Goal: Task Accomplishment & Management: Manage account settings

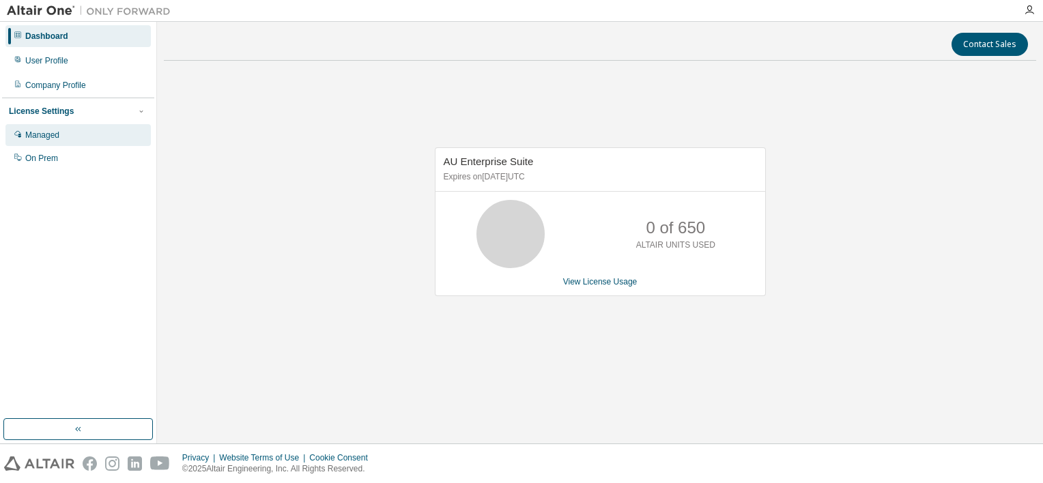
click at [109, 141] on div "Managed" at bounding box center [77, 135] width 145 height 22
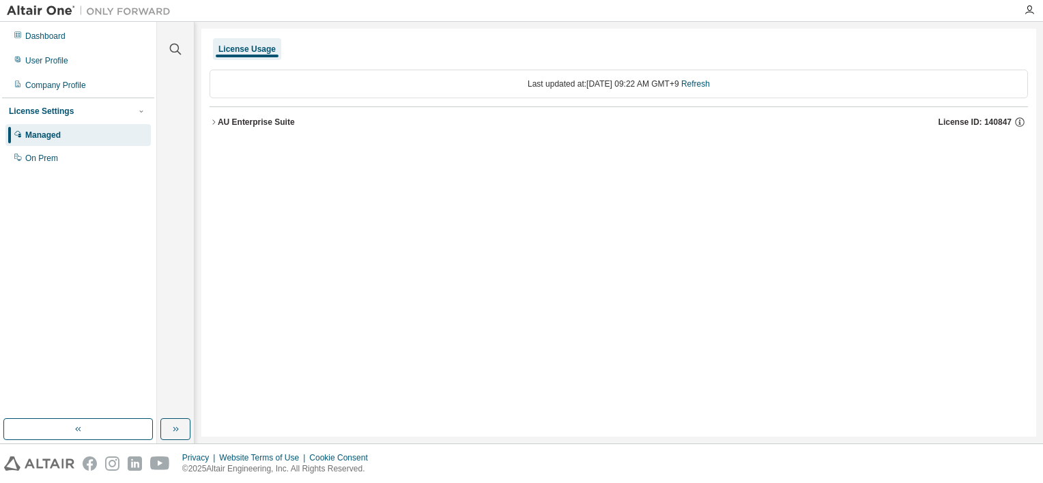
click at [996, 120] on span "License ID: 140847" at bounding box center [974, 122] width 73 height 11
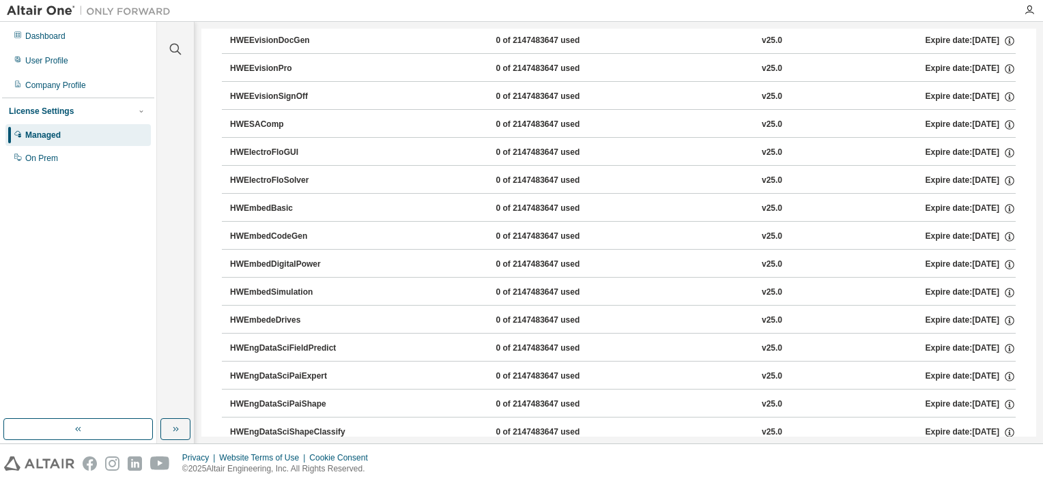
scroll to position [1842, 0]
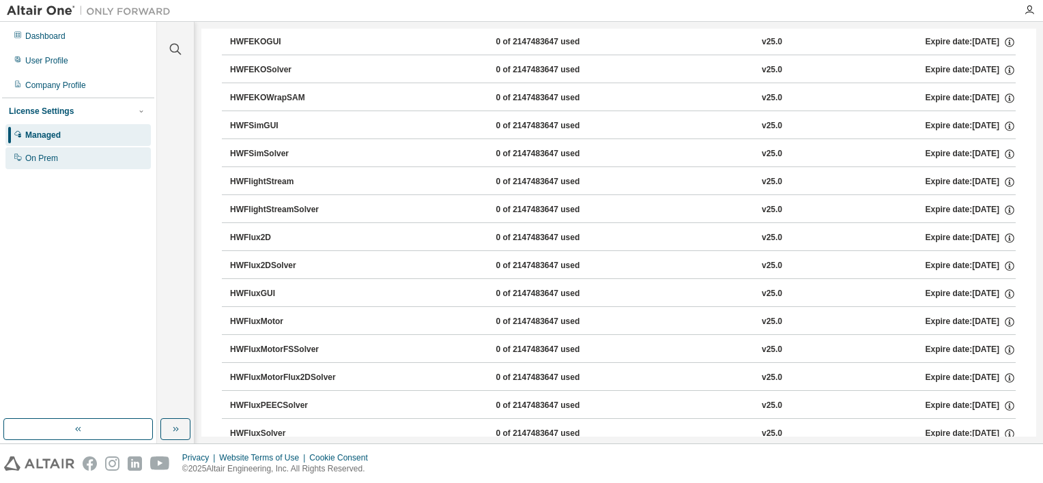
click at [59, 164] on div "On Prem" at bounding box center [77, 158] width 145 height 22
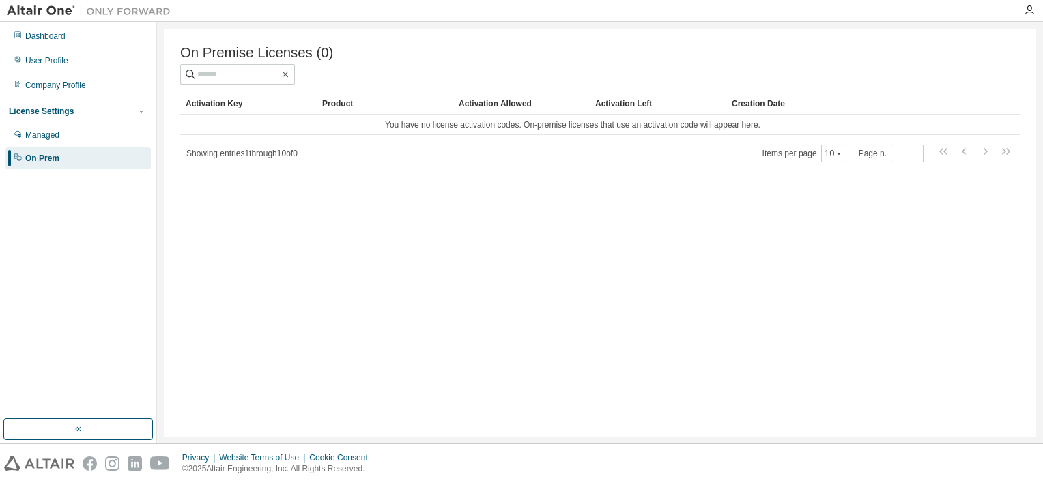
click at [746, 106] on div "Creation Date" at bounding box center [845, 104] width 228 height 22
click at [751, 112] on div "Creation Date" at bounding box center [845, 104] width 228 height 22
click at [188, 114] on div "Activation Key" at bounding box center [249, 104] width 126 height 22
click at [96, 420] on button "button" at bounding box center [77, 429] width 149 height 22
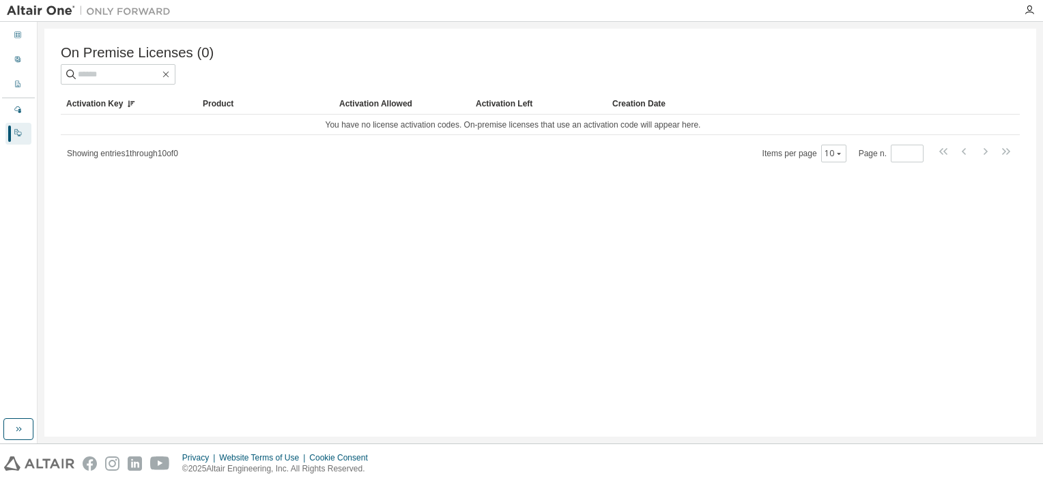
click at [25, 132] on div "On Prem" at bounding box center [18, 134] width 26 height 22
click at [22, 428] on icon "button" at bounding box center [18, 429] width 11 height 11
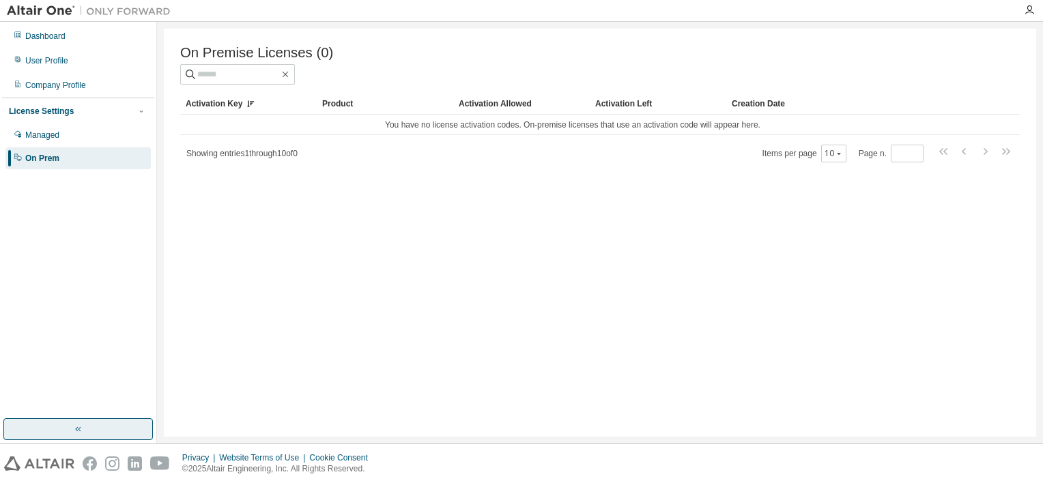
click at [85, 17] on div at bounding box center [88, 10] width 177 height 21
click at [85, 33] on div "Dashboard" at bounding box center [77, 36] width 145 height 22
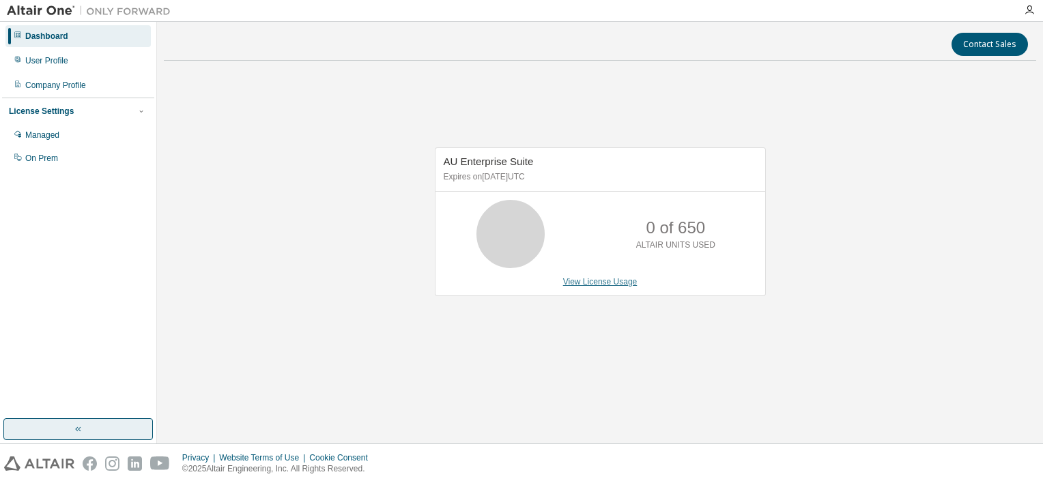
click at [619, 283] on link "View License Usage" at bounding box center [600, 282] width 74 height 10
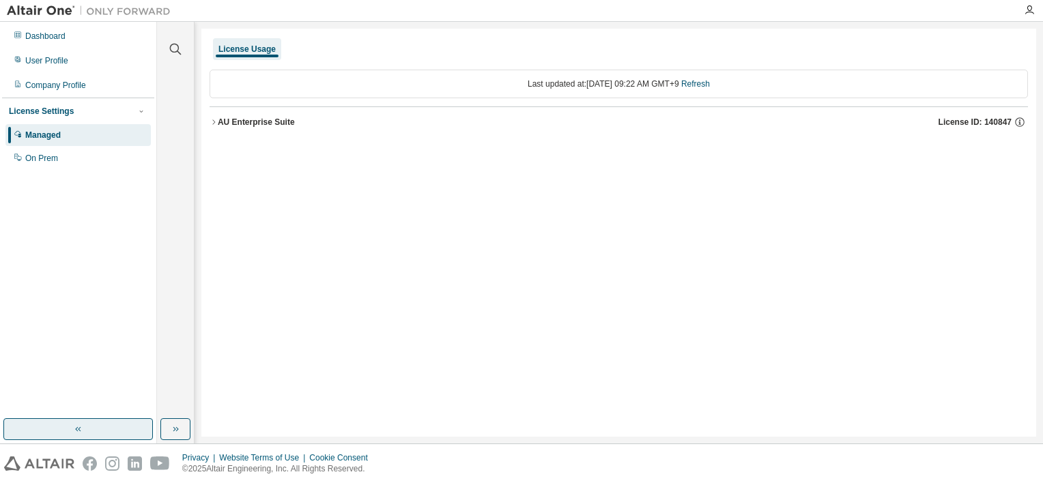
click at [21, 48] on div "Dashboard User Profile Company Profile License Settings Managed On Prem" at bounding box center [78, 97] width 152 height 147
click at [22, 50] on div "User Profile" at bounding box center [77, 61] width 145 height 22
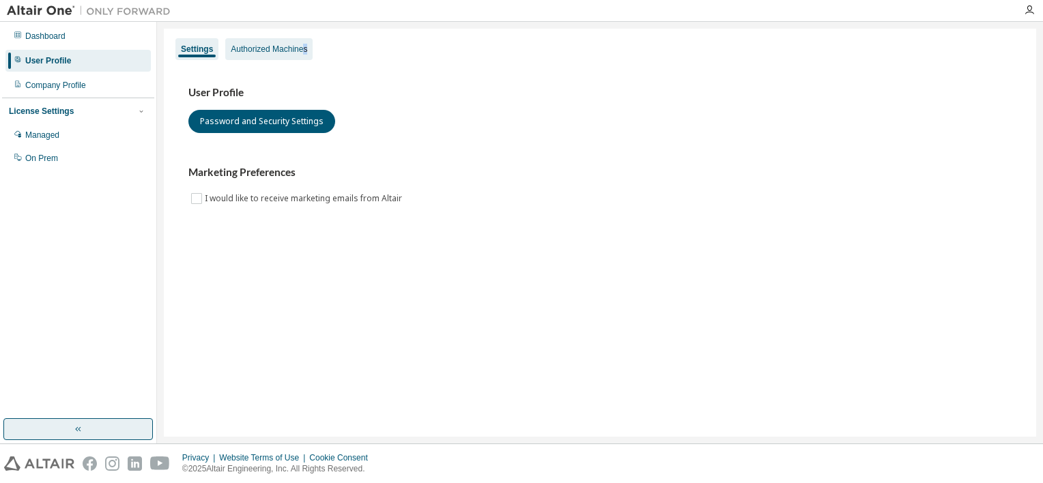
click at [304, 50] on div "Authorized Machines" at bounding box center [269, 49] width 76 height 11
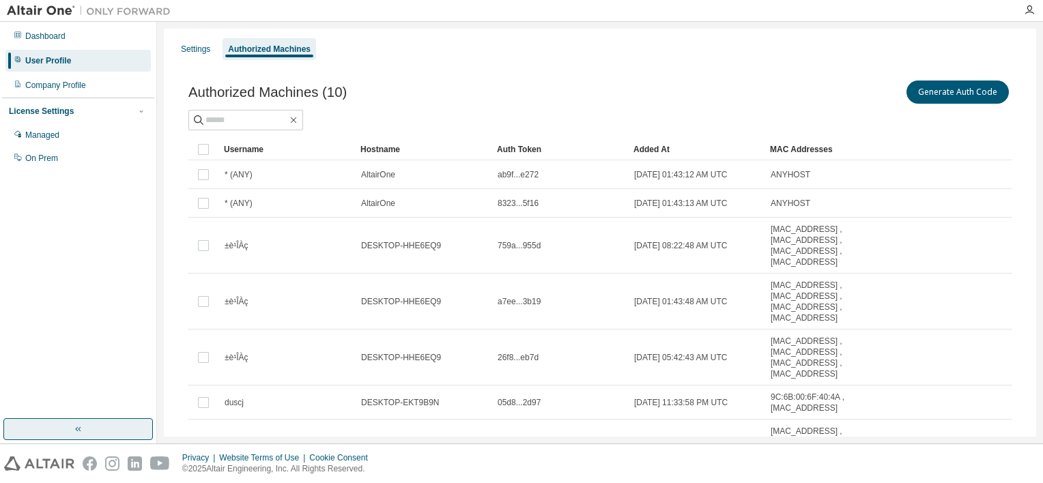
click at [621, 76] on div "Authorized Machines (10) Generate Auth Code Clear Load Save Save As Field Opera…" at bounding box center [600, 373] width 856 height 624
click at [16, 74] on div "Dashboard User Profile Company Profile License Settings Managed On Prem" at bounding box center [78, 97] width 152 height 147
drag, startPoint x: 16, startPoint y: 74, endPoint x: 20, endPoint y: 81, distance: 8.0
click at [20, 81] on div at bounding box center [18, 85] width 8 height 11
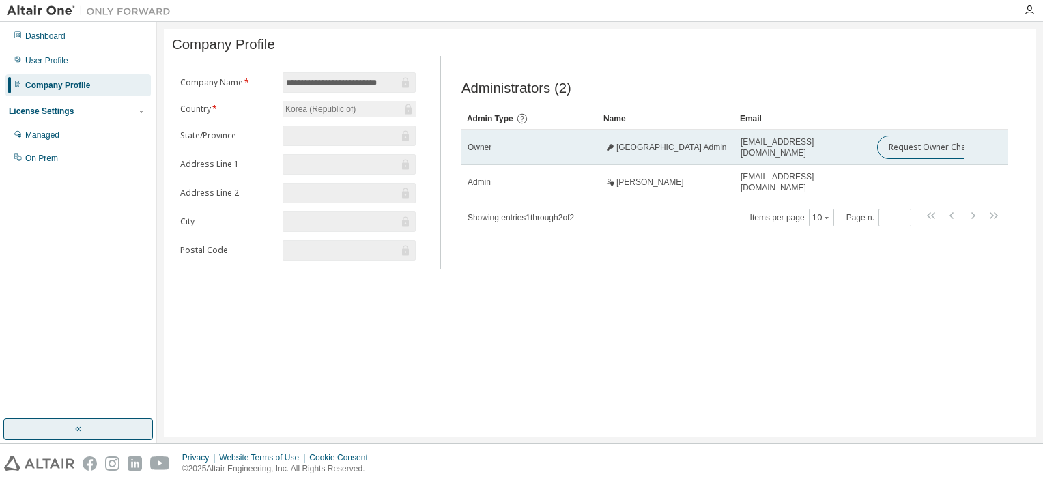
click at [640, 153] on span "Jeonbuk University Admin" at bounding box center [671, 147] width 111 height 11
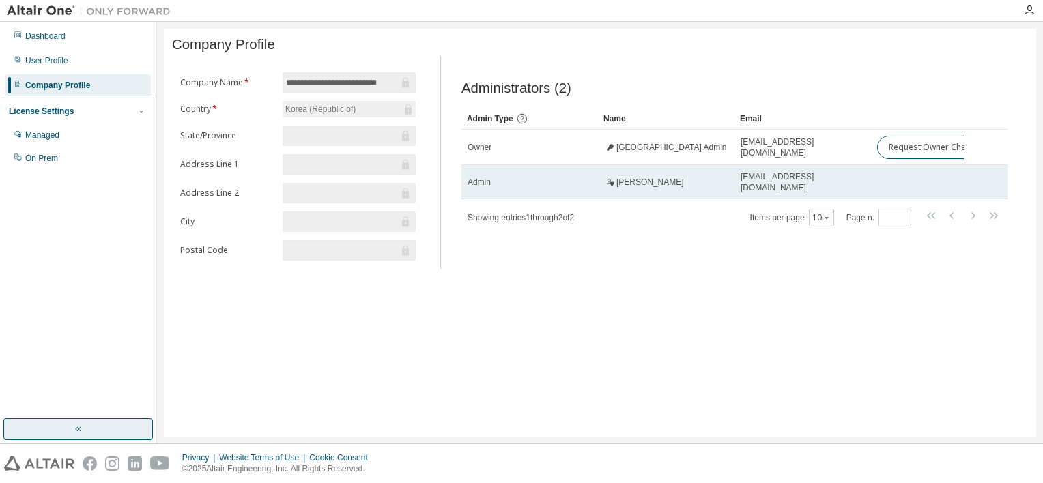
click at [641, 197] on td "Sunkyu Kim" at bounding box center [666, 182] width 136 height 34
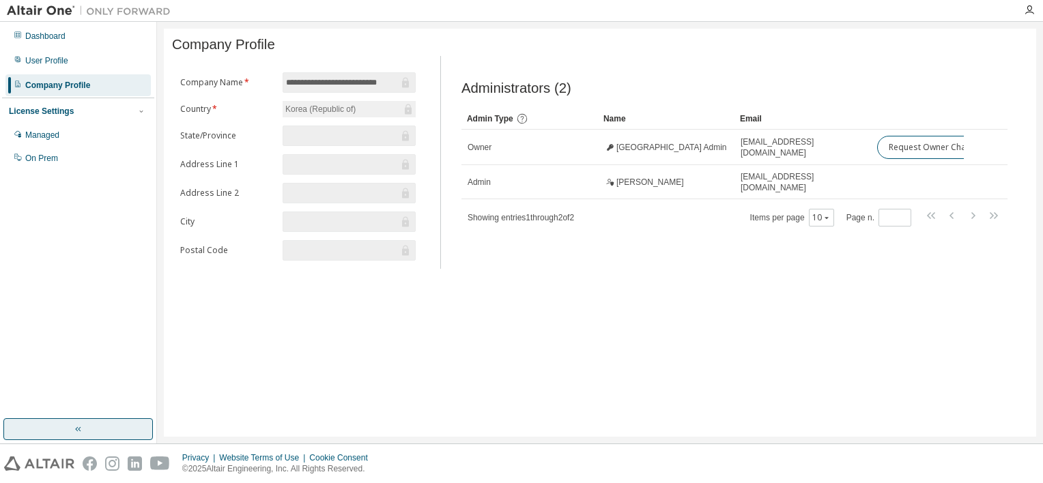
click at [1036, 13] on div at bounding box center [1028, 10] width 27 height 11
click at [1032, 9] on icon "button" at bounding box center [1028, 10] width 11 height 11
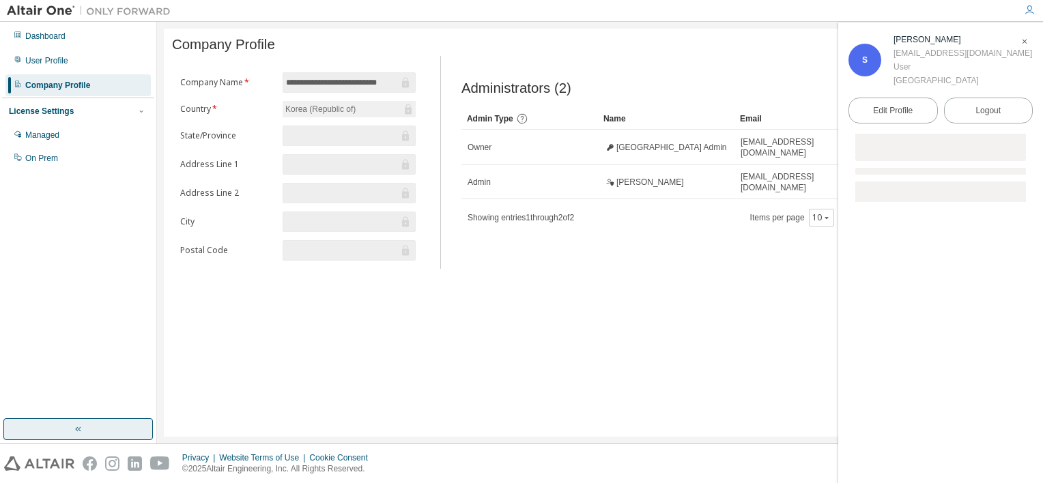
click at [1032, 9] on icon "button" at bounding box center [1028, 10] width 11 height 11
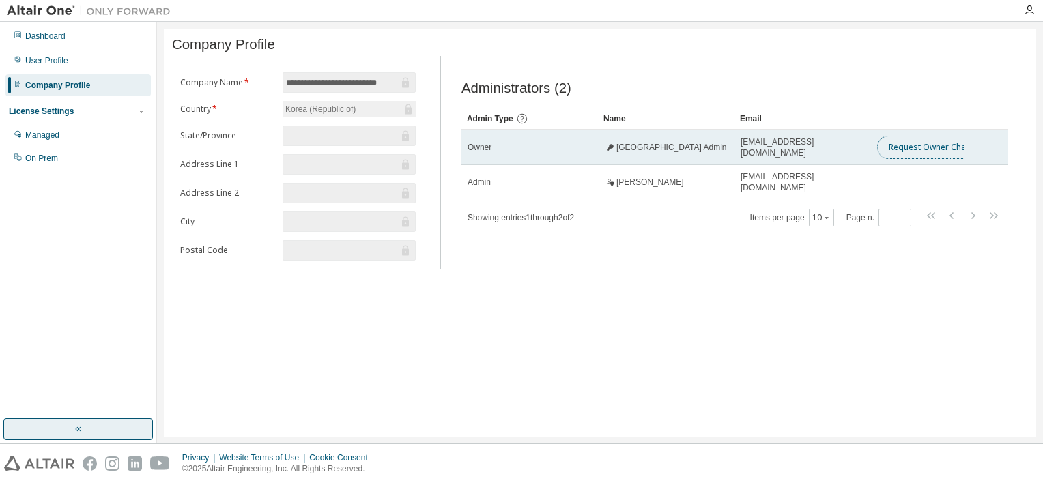
click at [938, 147] on button "Request Owner Change" at bounding box center [934, 147] width 115 height 23
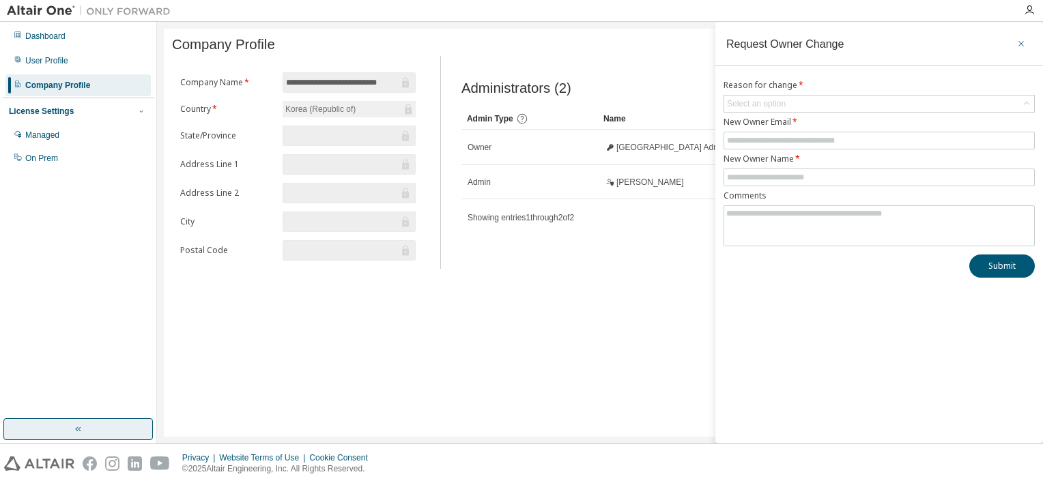
click at [1021, 43] on icon "button" at bounding box center [1021, 43] width 10 height 11
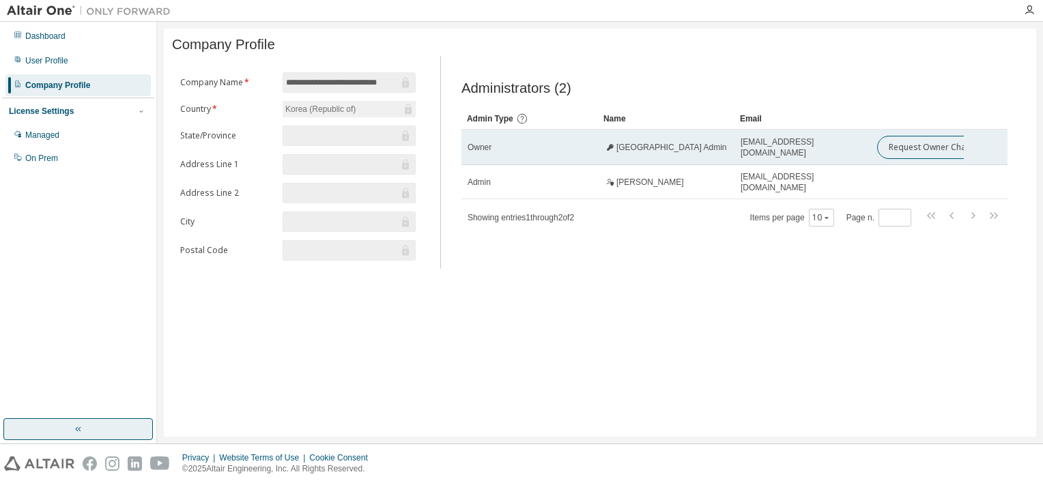
click at [475, 165] on td "Owner" at bounding box center [529, 147] width 136 height 35
click at [616, 150] on span "Jeonbuk University Admin" at bounding box center [671, 147] width 111 height 11
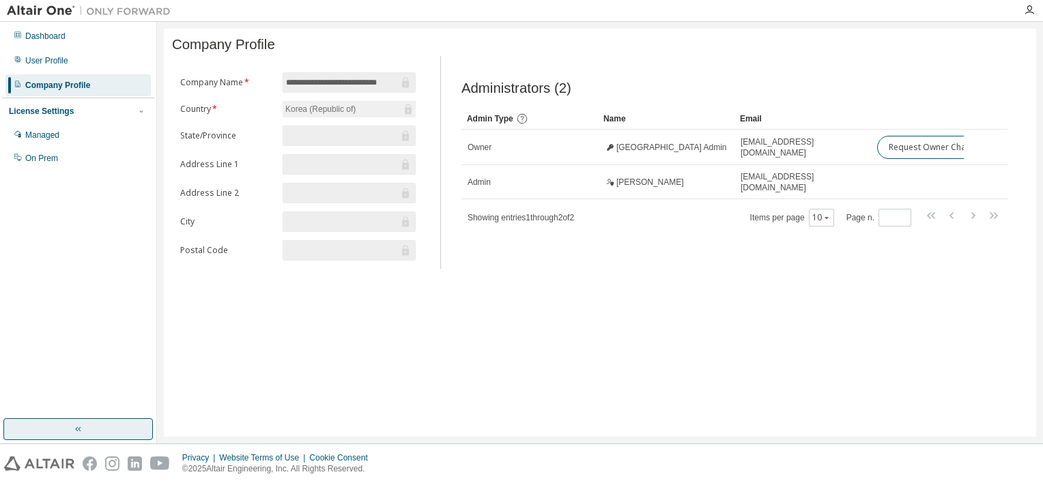
click at [300, 143] on input "text" at bounding box center [342, 136] width 113 height 14
click at [109, 56] on div "User Profile" at bounding box center [77, 61] width 145 height 22
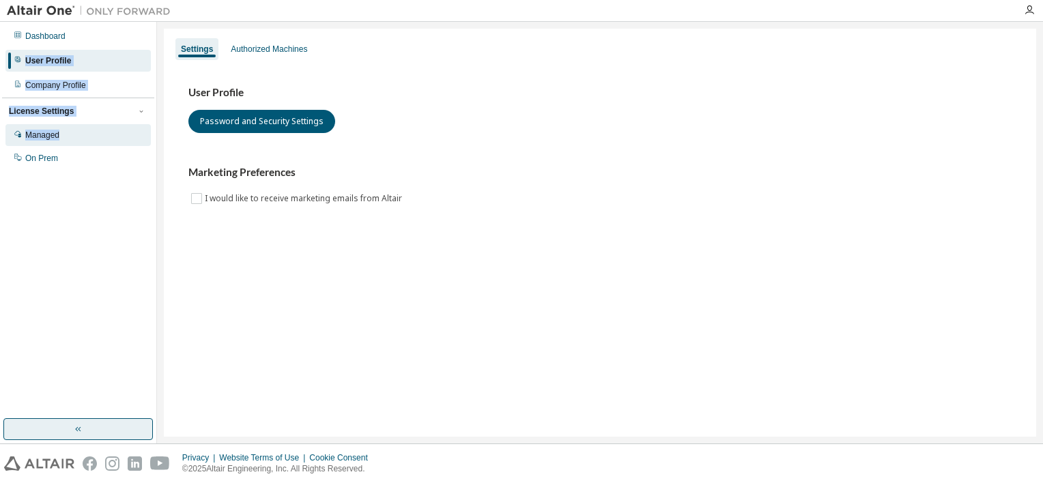
drag, startPoint x: 110, startPoint y: 44, endPoint x: 128, endPoint y: 130, distance: 88.5
click at [128, 130] on div "Dashboard User Profile Company Profile License Settings Managed On Prem" at bounding box center [78, 97] width 152 height 147
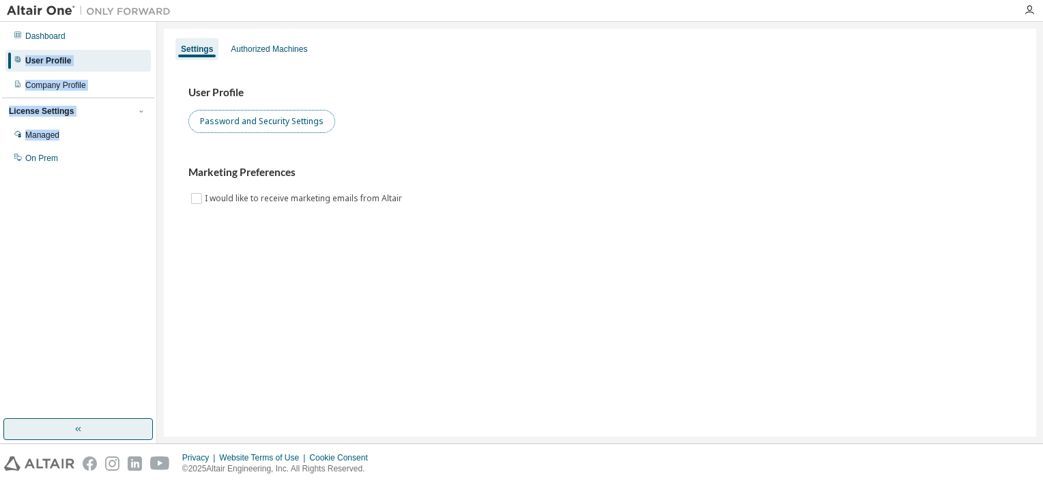
drag, startPoint x: 128, startPoint y: 130, endPoint x: 218, endPoint y: 121, distance: 91.3
click at [218, 121] on button "Password and Security Settings" at bounding box center [261, 121] width 147 height 23
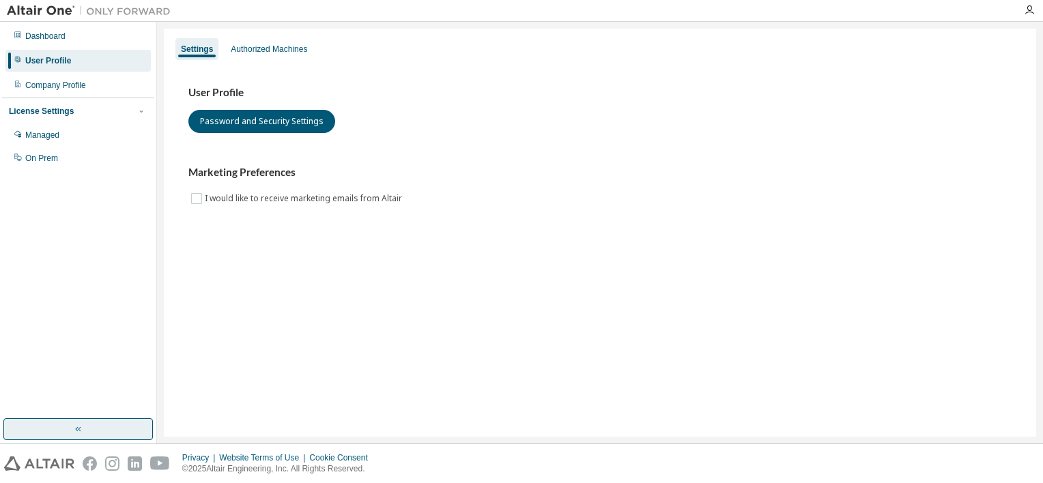
click at [377, 66] on div "User Profile Password and Security Settings Marketing Preferences I would like …" at bounding box center [600, 154] width 856 height 186
click at [292, 192] on div "User Profile Password and Security Settings Marketing Preferences I would like …" at bounding box center [599, 146] width 823 height 121
click at [267, 40] on div "Authorized Machines" at bounding box center [268, 49] width 87 height 22
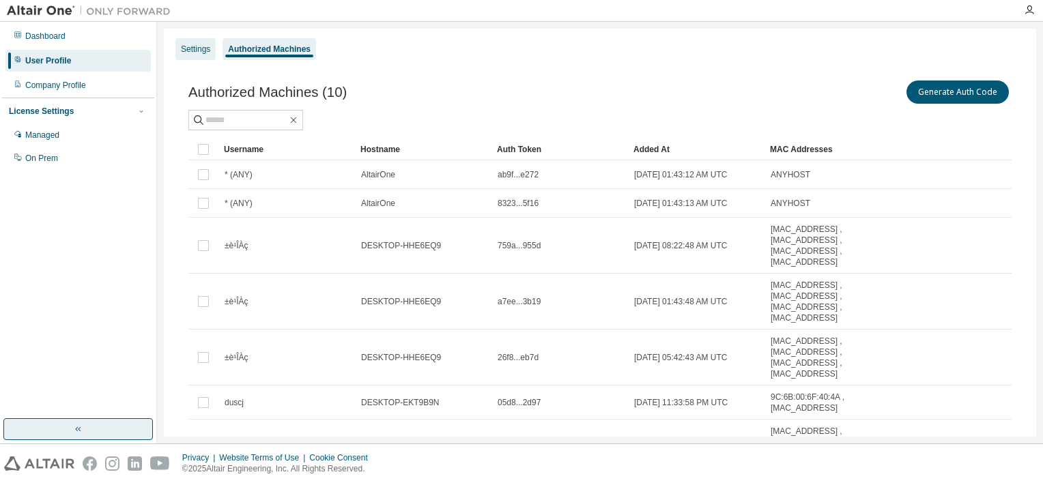
click at [200, 45] on div "Settings" at bounding box center [195, 49] width 29 height 11
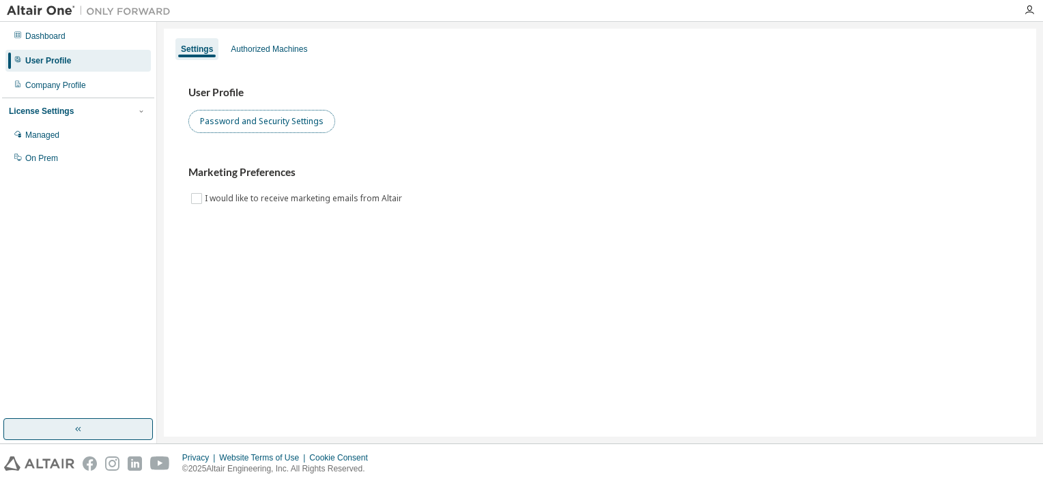
click at [218, 113] on button "Password and Security Settings" at bounding box center [261, 121] width 147 height 23
drag, startPoint x: 278, startPoint y: 122, endPoint x: 523, endPoint y: -23, distance: 284.8
click at [523, 0] on html "Dashboard User Profile Company Profile License Settings Managed On Prem Setting…" at bounding box center [521, 241] width 1043 height 483
